Goal: Information Seeking & Learning: Learn about a topic

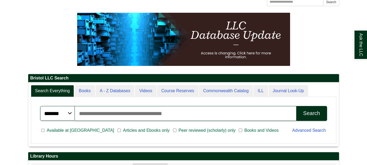
scroll to position [61, 0]
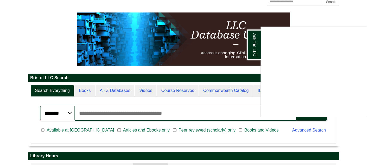
click at [247, 111] on div "Ask the LLC" at bounding box center [183, 82] width 367 height 165
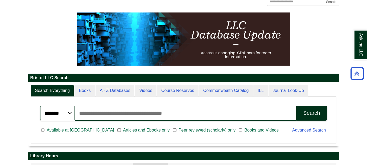
click at [247, 111] on input "Search articles, books, journals & more" at bounding box center [186, 113] width 222 height 15
type input "**********"
click at [297, 106] on button "Search" at bounding box center [312, 113] width 31 height 15
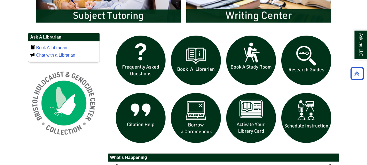
scroll to position [343, 0]
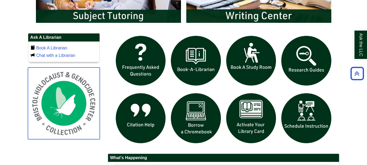
click at [69, 107] on img at bounding box center [64, 104] width 72 height 72
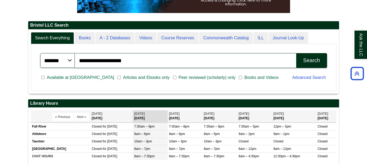
scroll to position [0, 0]
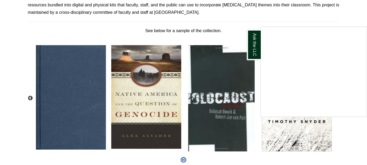
scroll to position [221, 0]
